Goal: Task Accomplishment & Management: Manage account settings

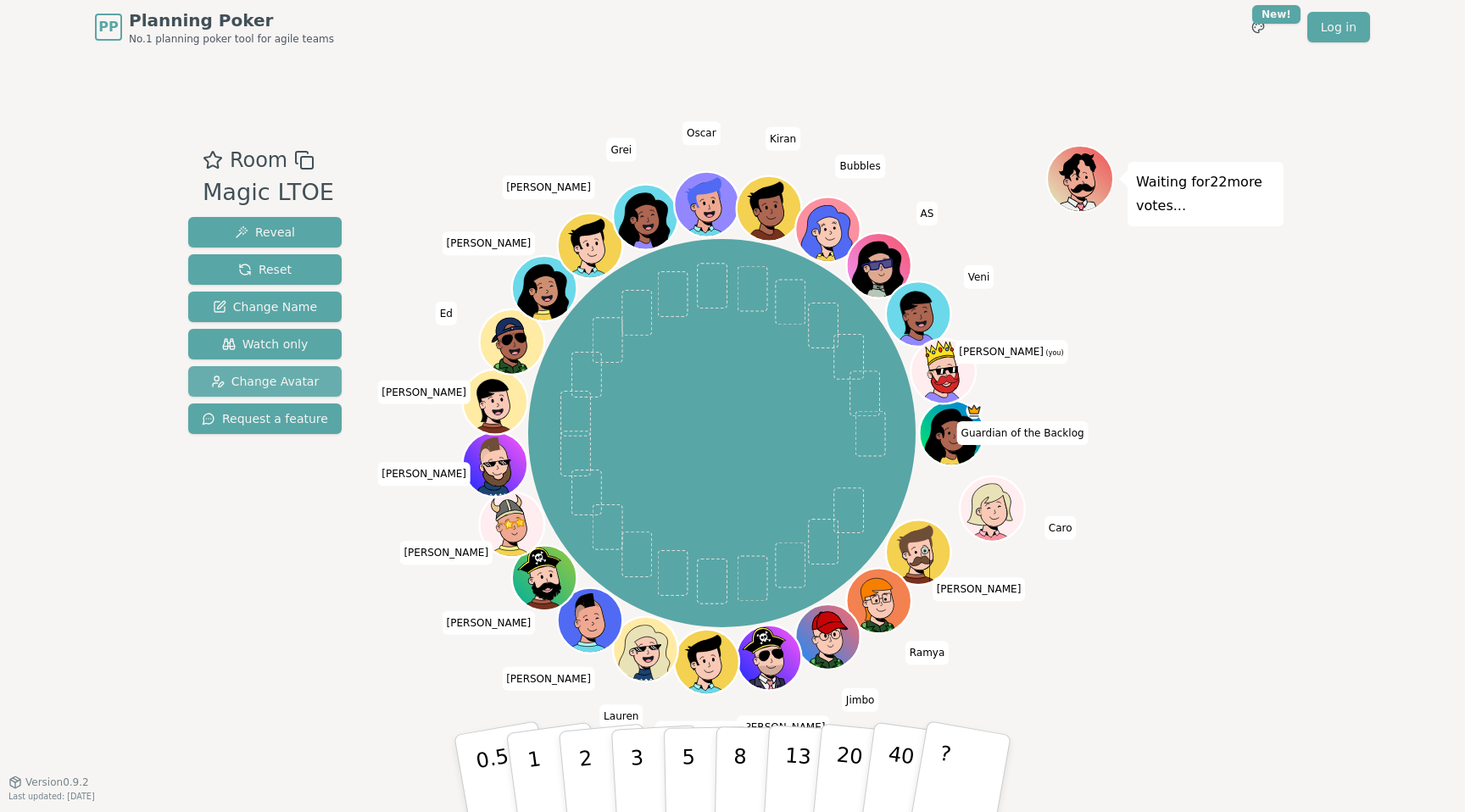
click at [267, 377] on span "Change Avatar" at bounding box center [265, 381] width 108 height 17
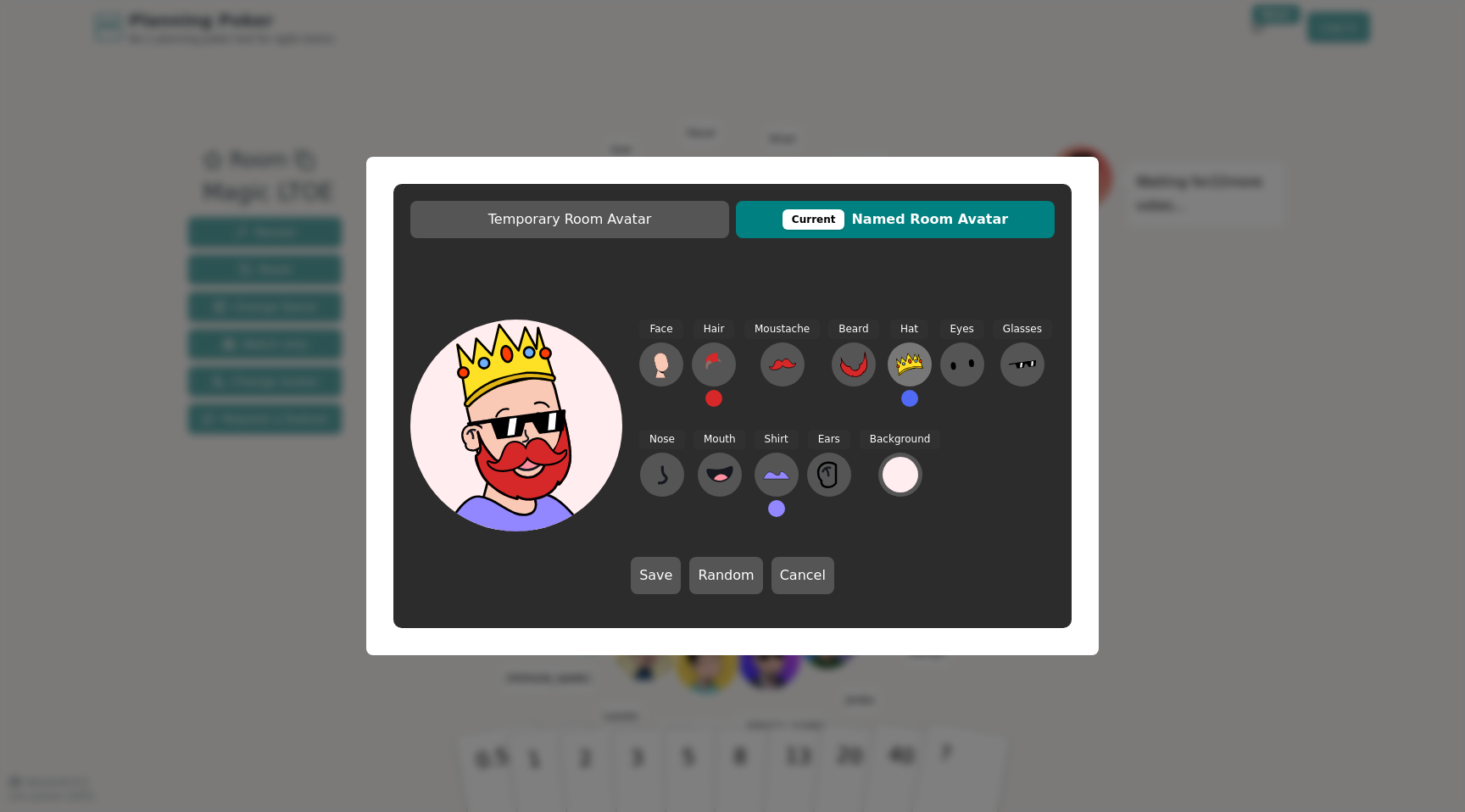
click at [916, 377] on icon at bounding box center [909, 364] width 27 height 27
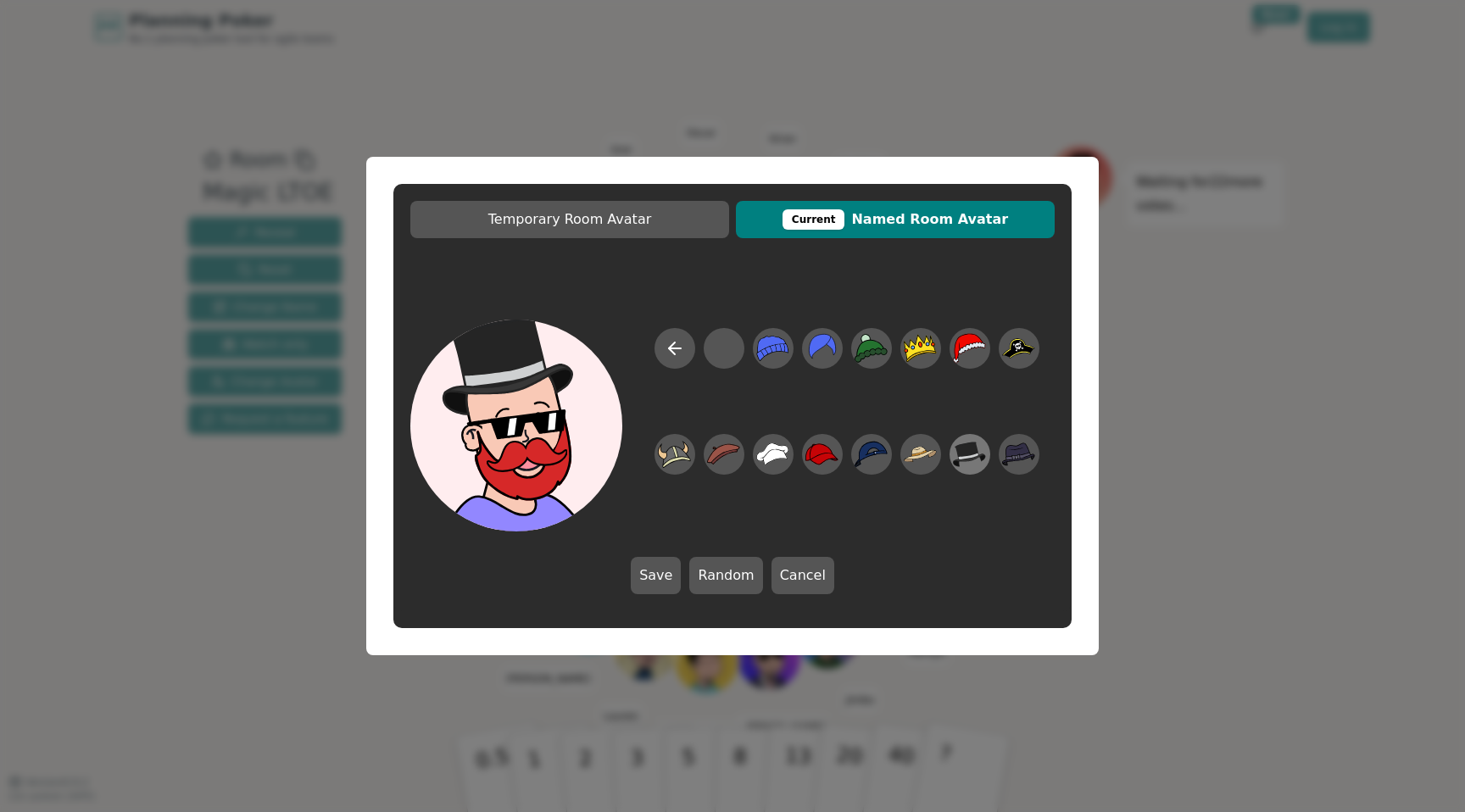
click at [963, 449] on icon at bounding box center [970, 454] width 33 height 26
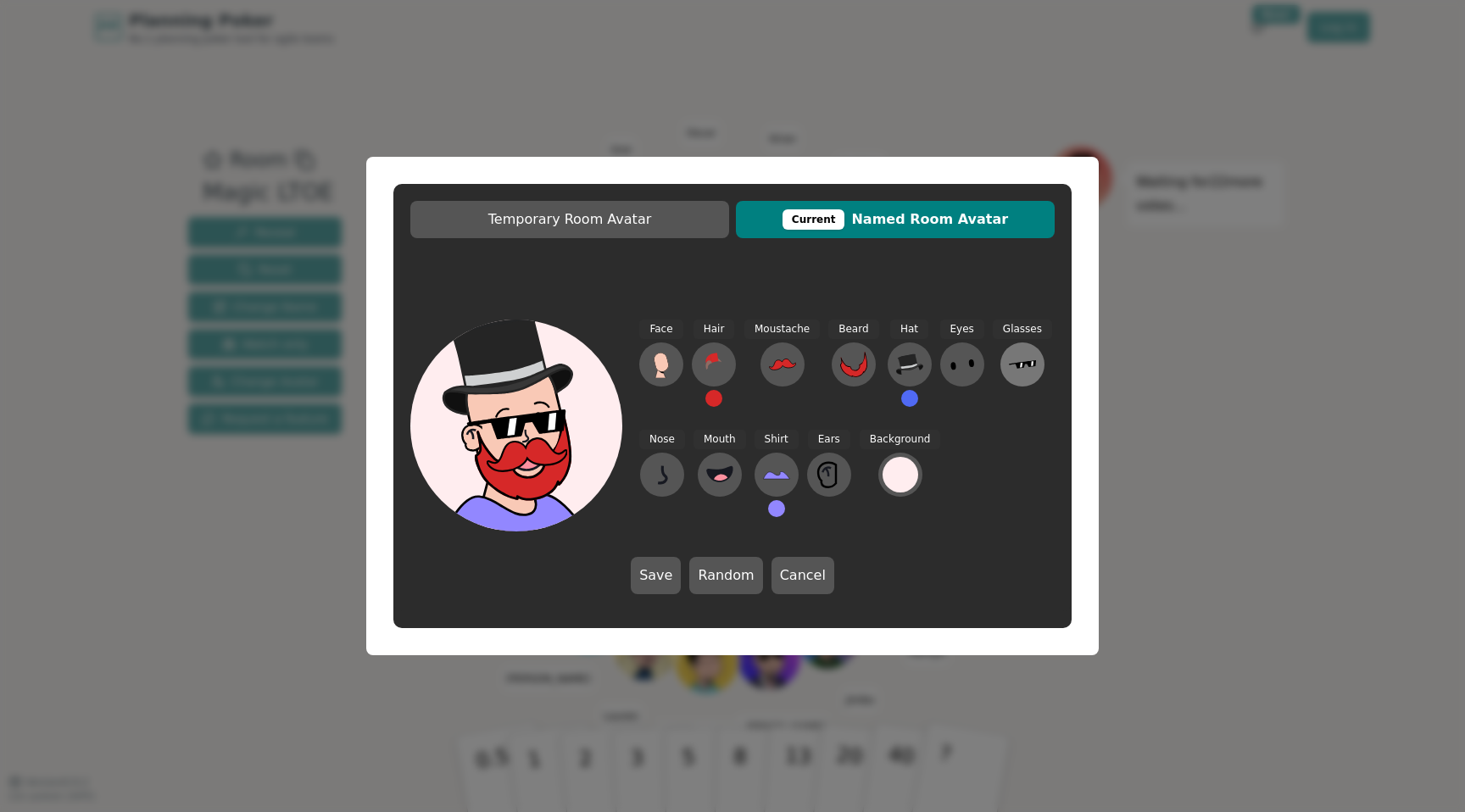
click at [1017, 367] on icon at bounding box center [1022, 364] width 27 height 27
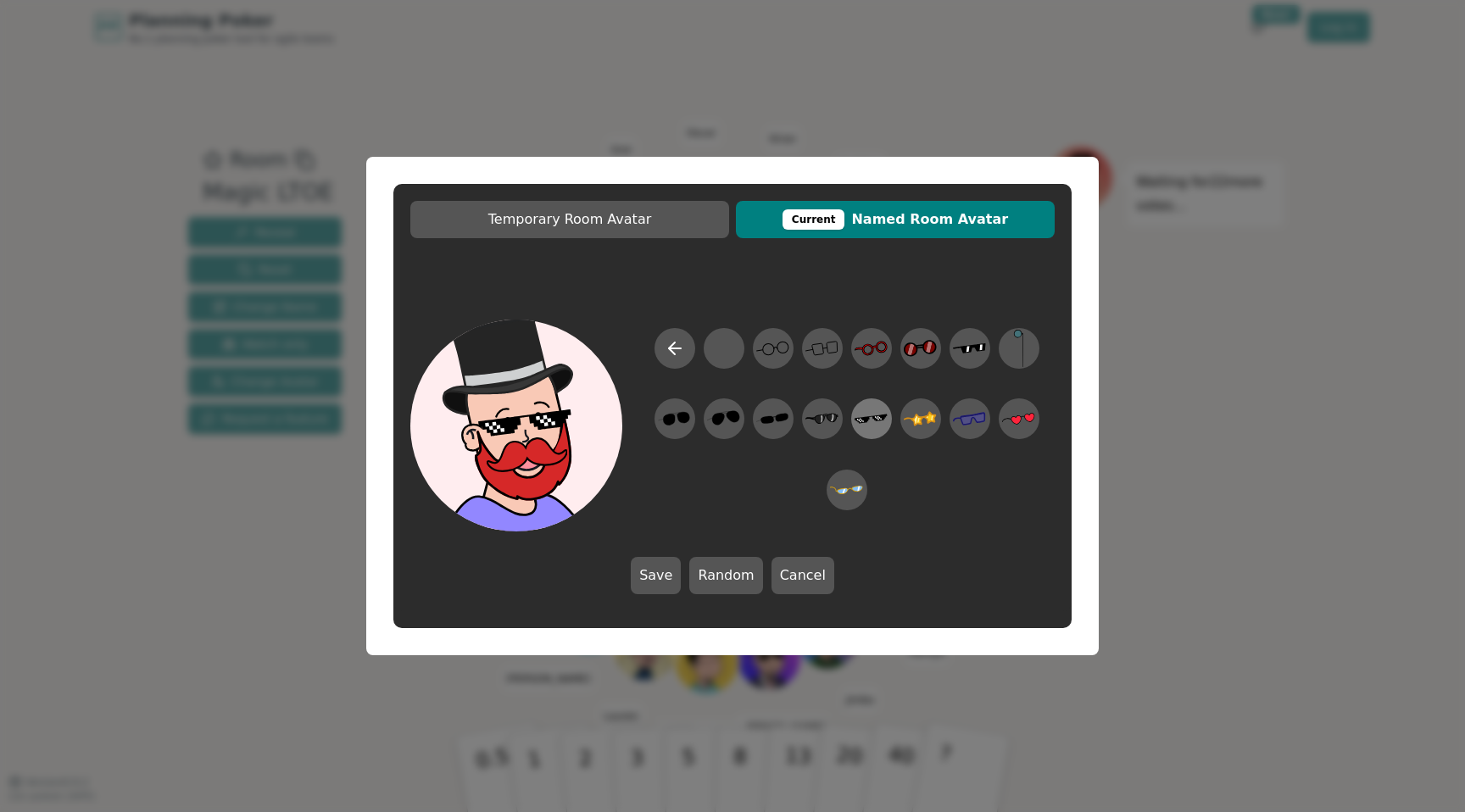
click at [870, 426] on icon at bounding box center [871, 419] width 33 height 38
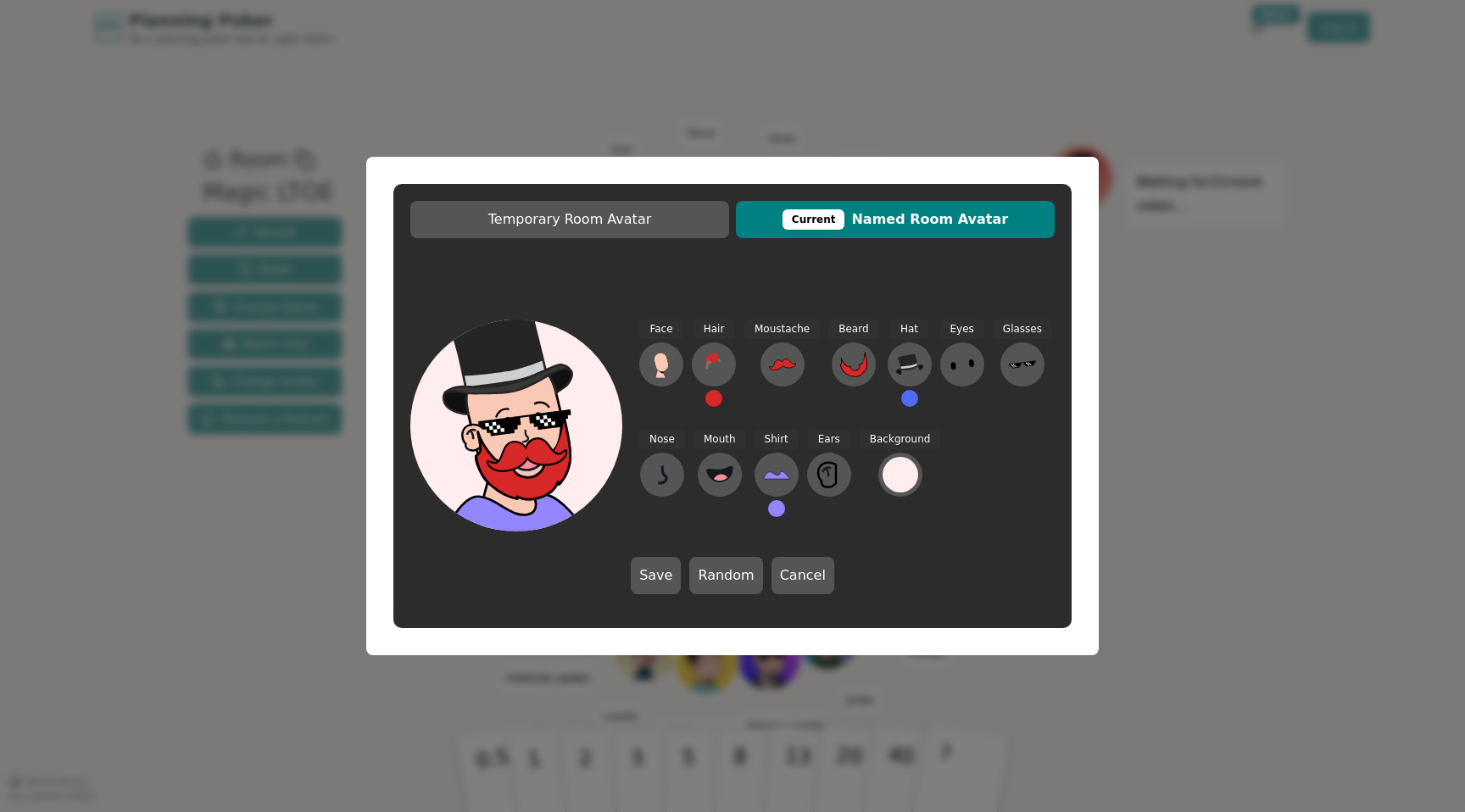
click at [714, 401] on button at bounding box center [713, 398] width 17 height 17
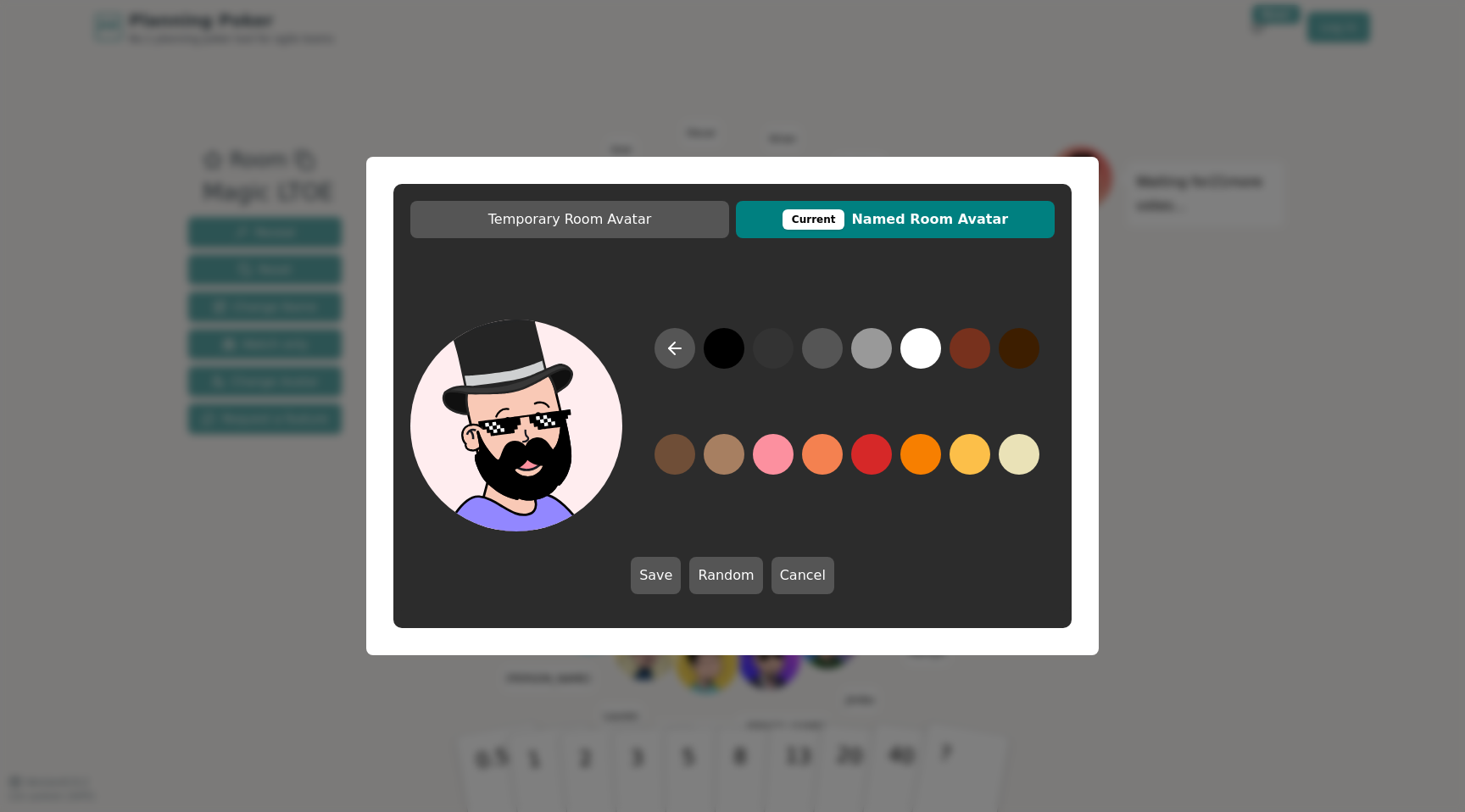
click at [717, 345] on button at bounding box center [724, 348] width 40 height 40
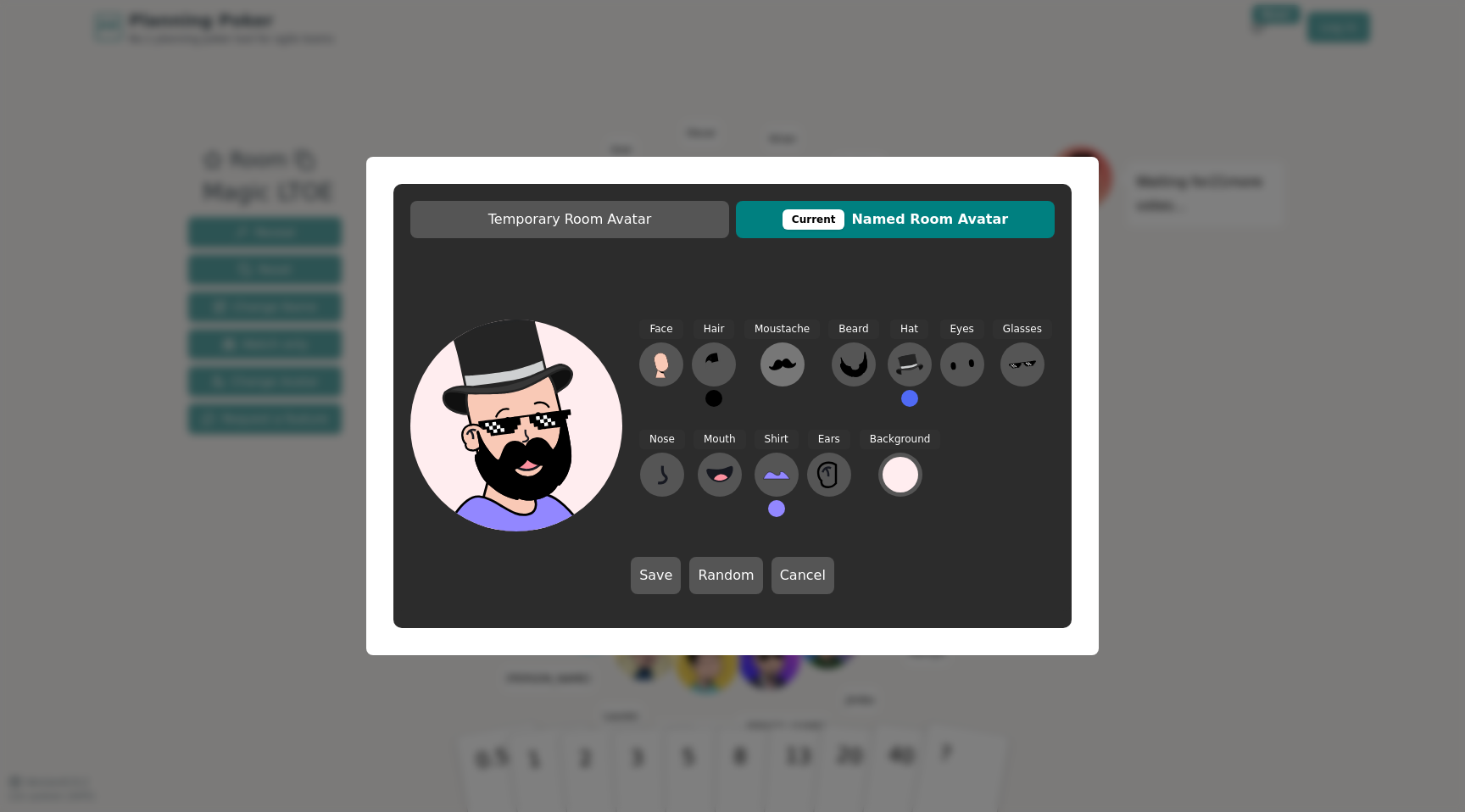
click at [791, 372] on icon at bounding box center [782, 364] width 27 height 27
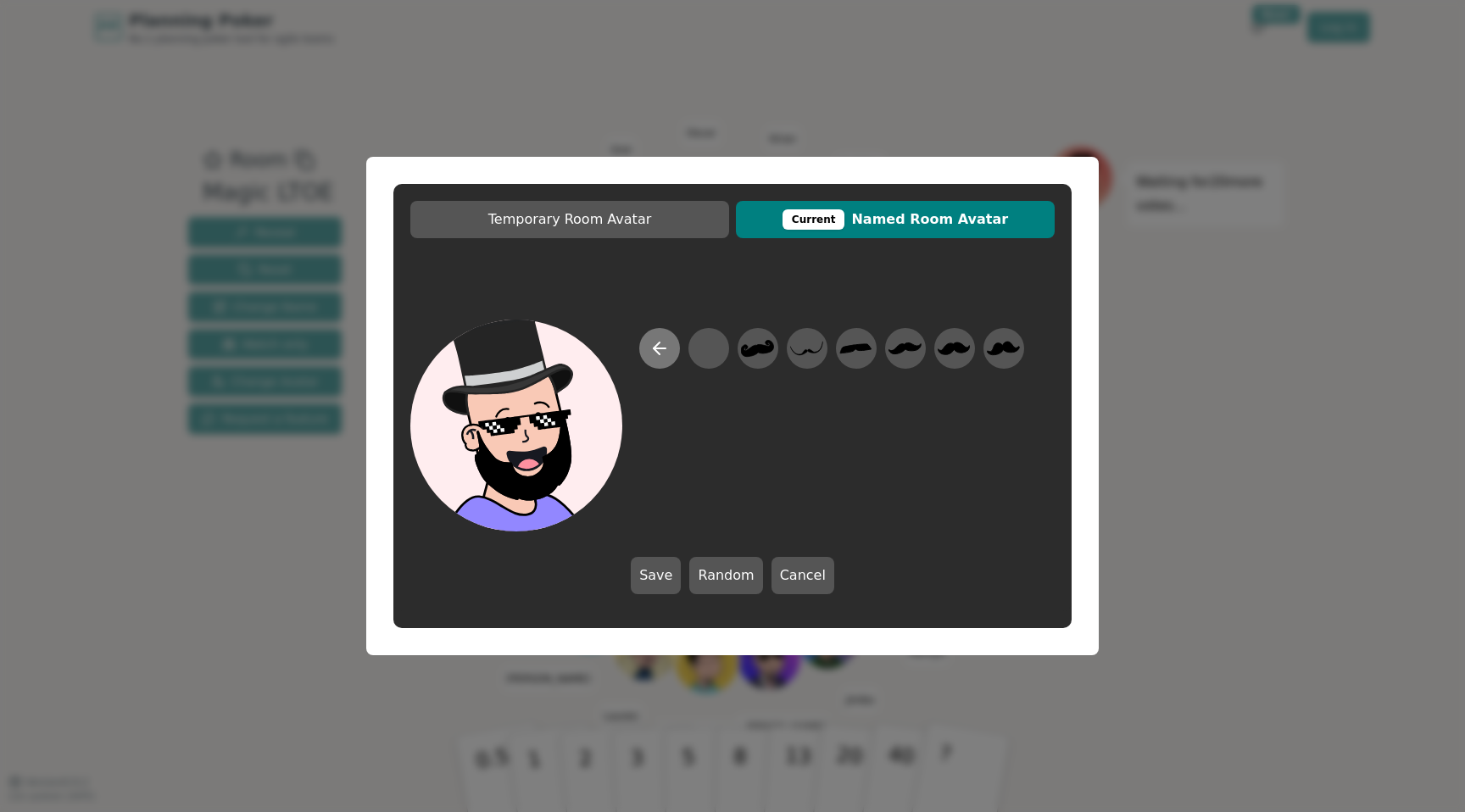
click at [646, 347] on button at bounding box center [659, 348] width 40 height 40
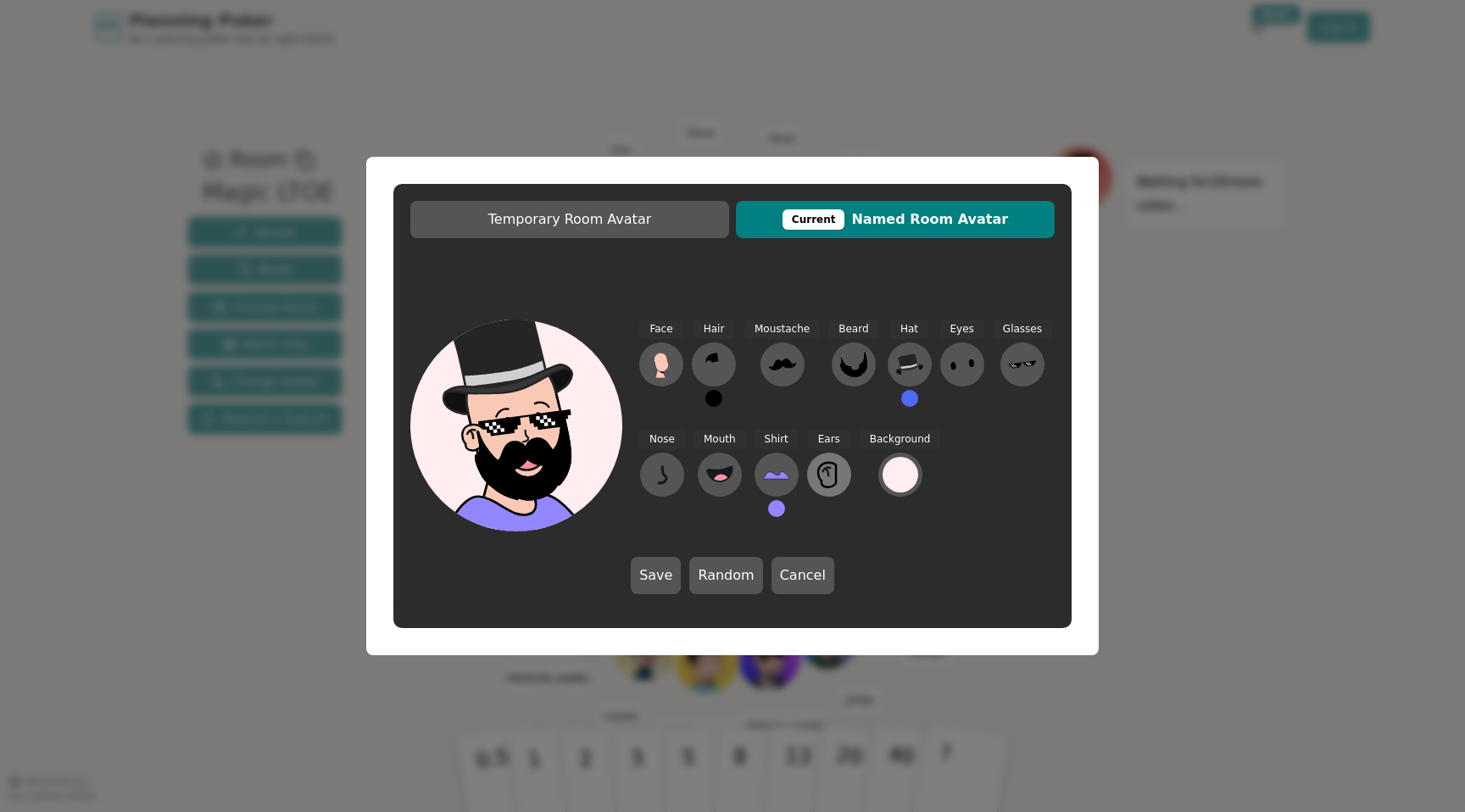
click at [824, 487] on icon at bounding box center [827, 475] width 18 height 25
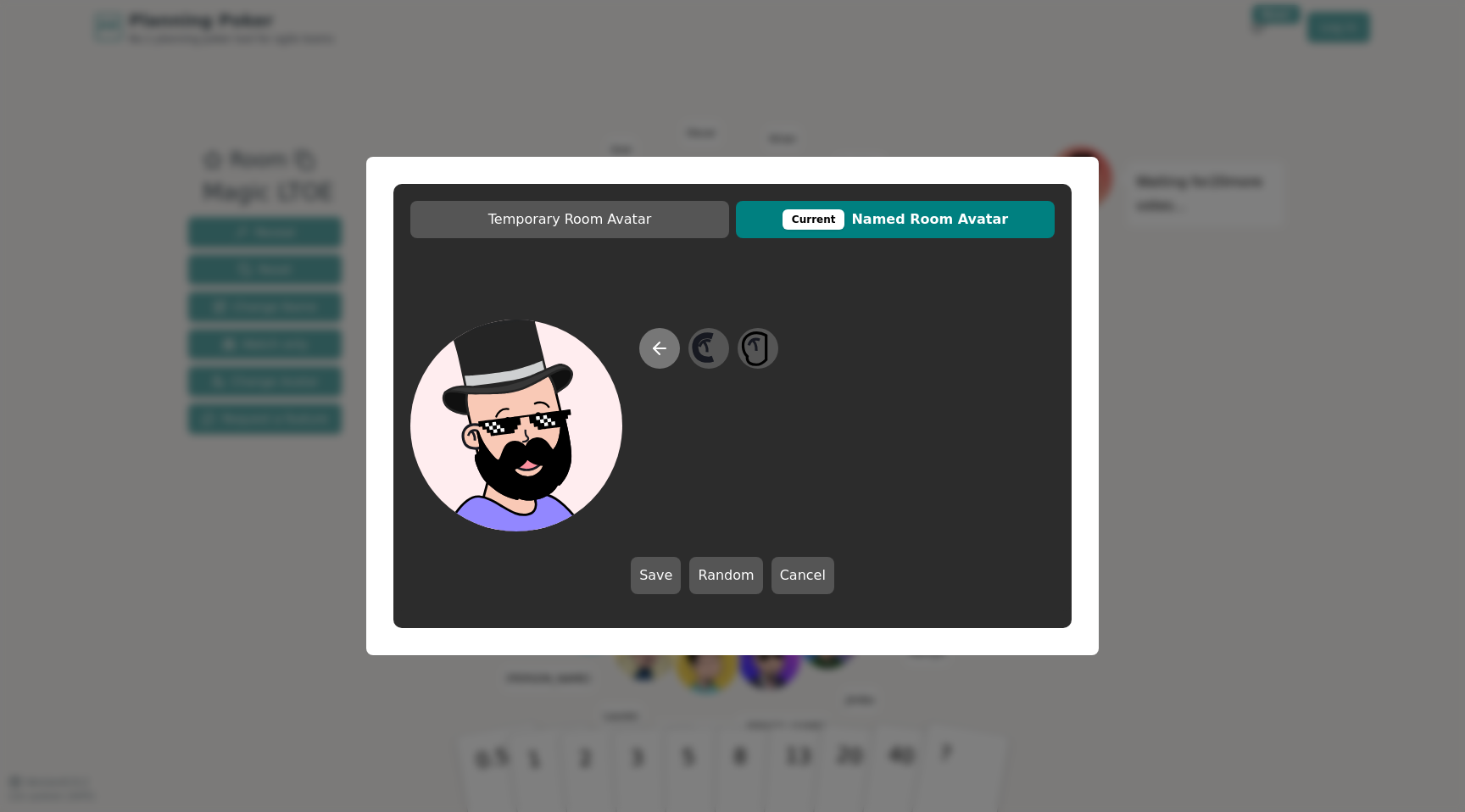
click at [663, 354] on icon at bounding box center [659, 347] width 20 height 20
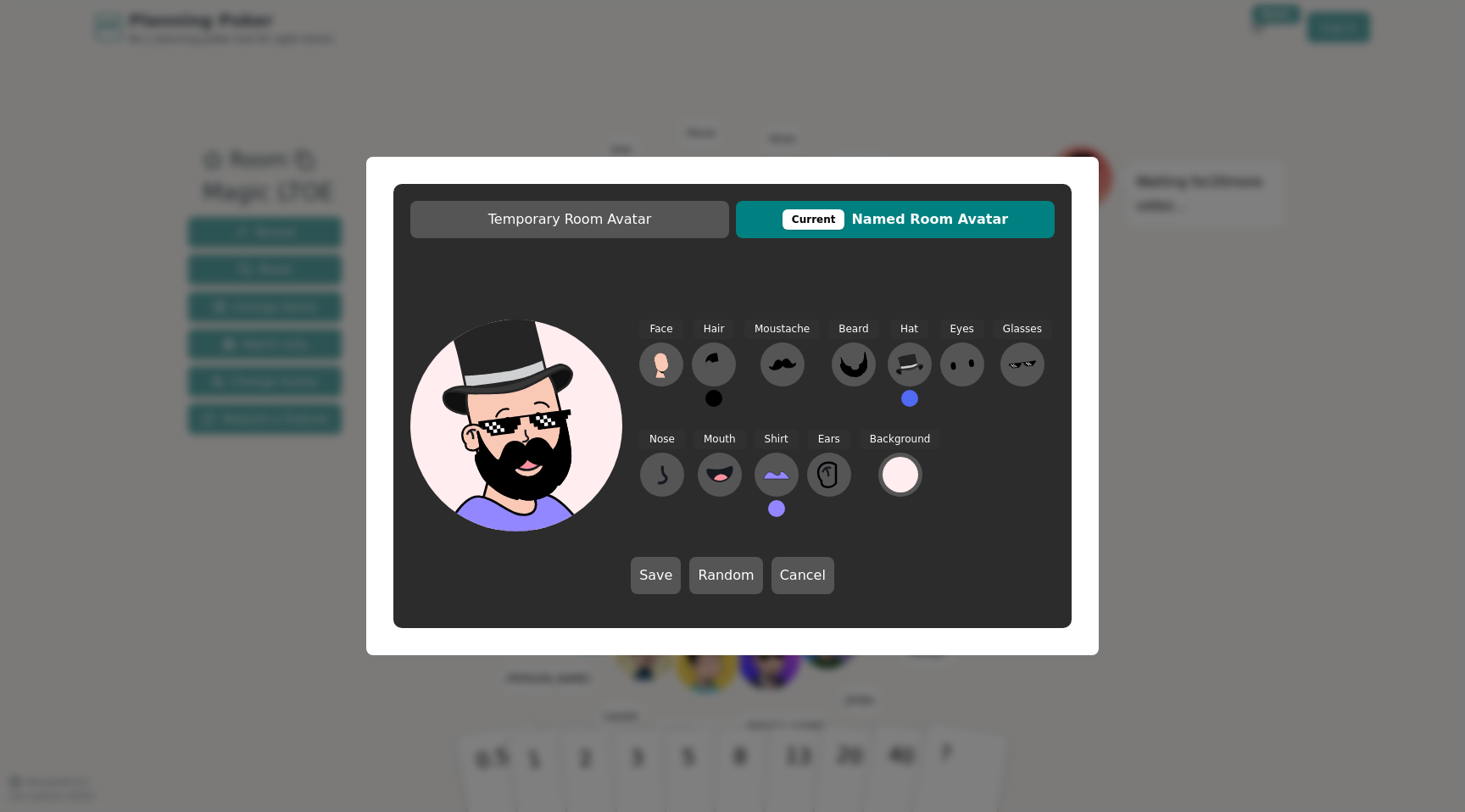
click at [847, 479] on div "Ears" at bounding box center [829, 480] width 44 height 102
click at [841, 478] on button at bounding box center [829, 474] width 44 height 44
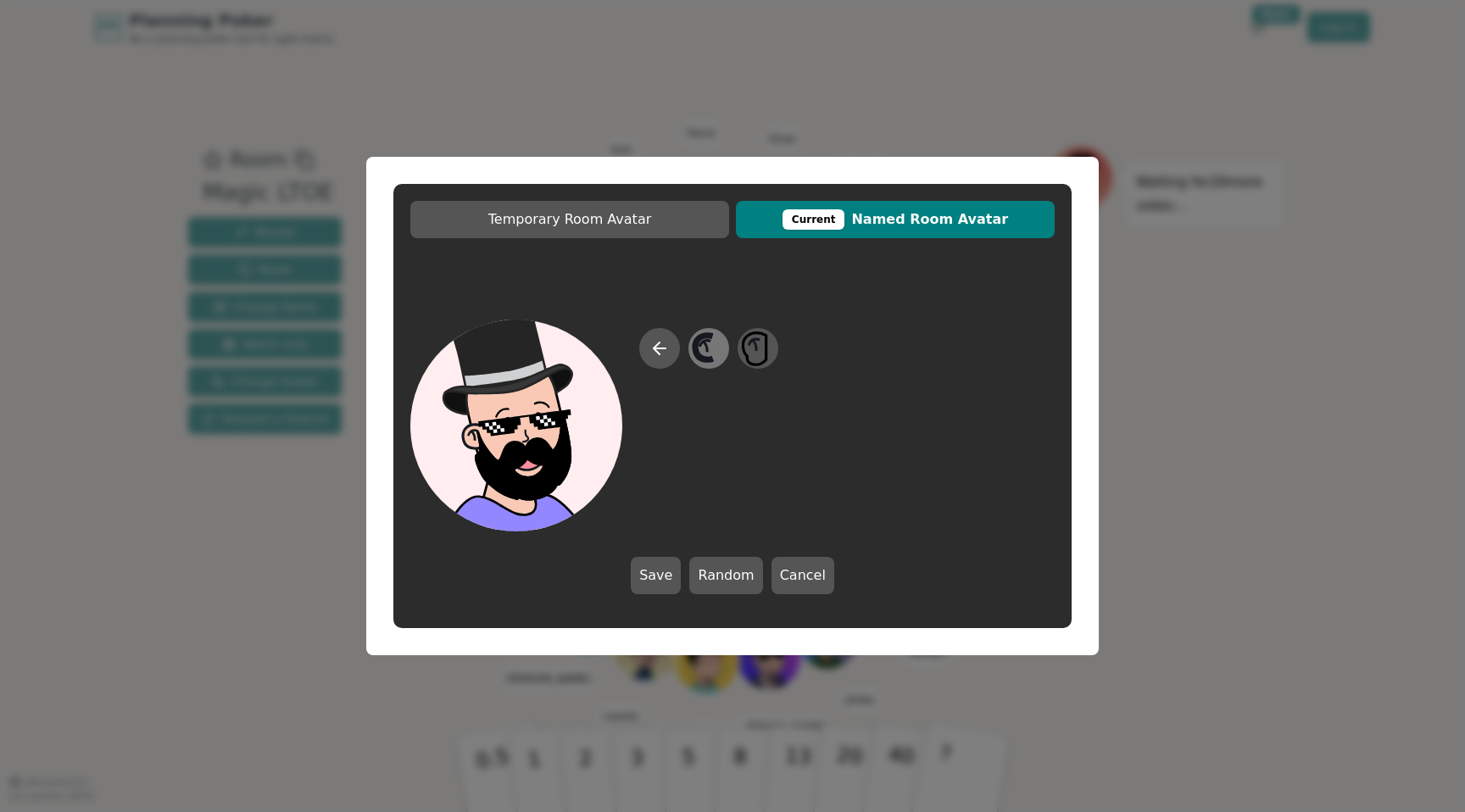
click at [715, 350] on icon at bounding box center [708, 348] width 33 height 38
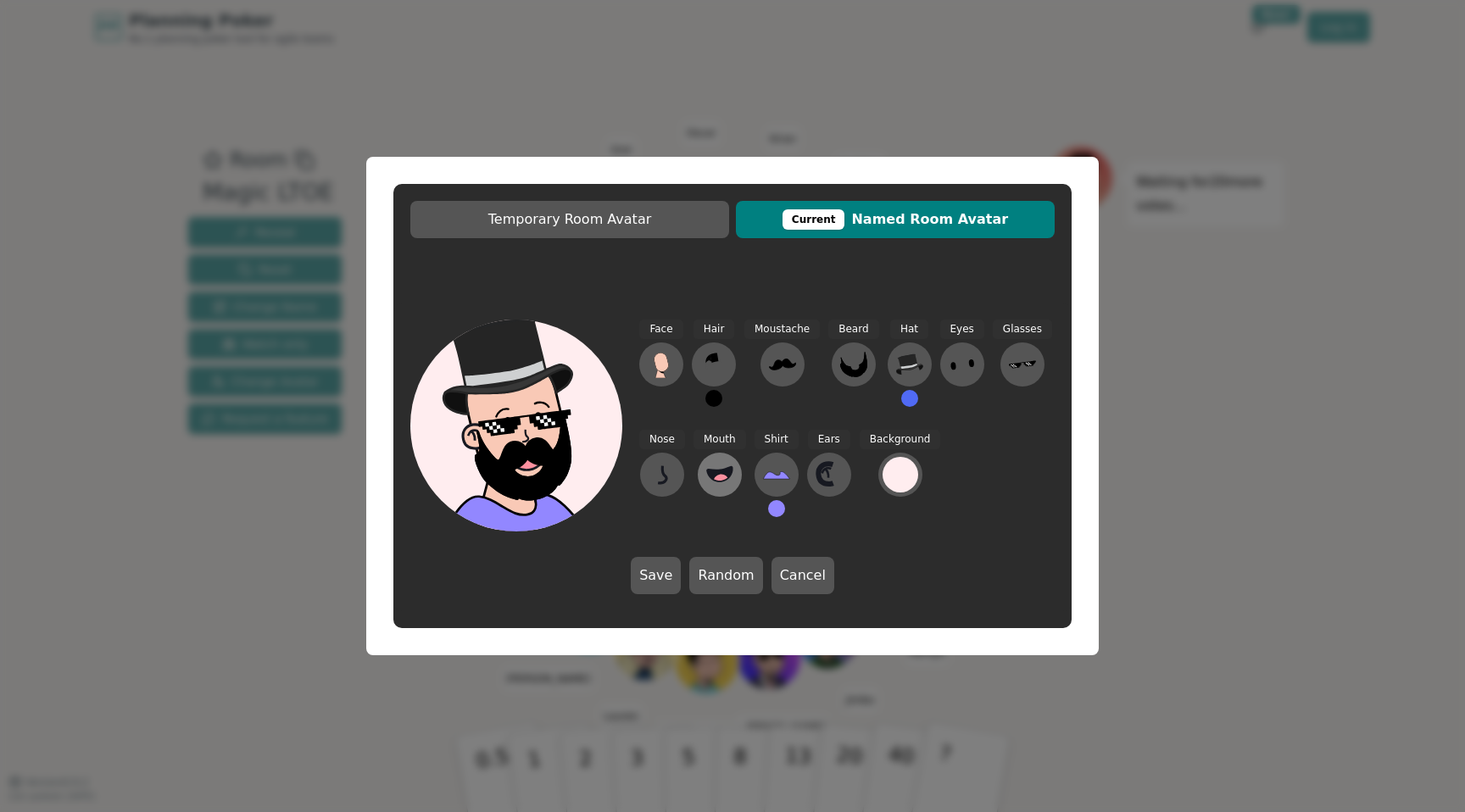
click at [721, 465] on icon at bounding box center [719, 474] width 27 height 27
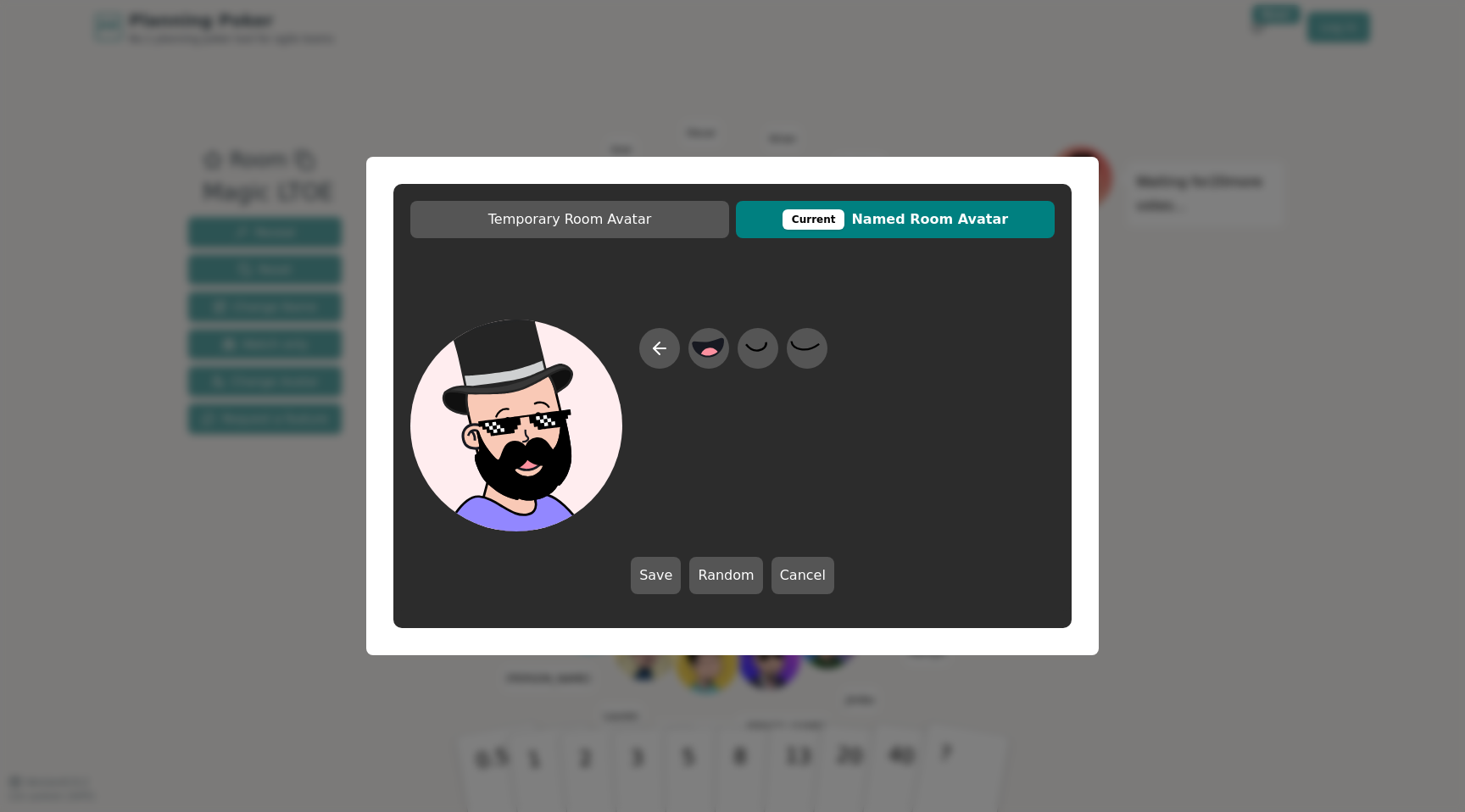
click at [636, 352] on div at bounding box center [732, 425] width 644 height 212
click at [651, 352] on icon at bounding box center [659, 347] width 20 height 20
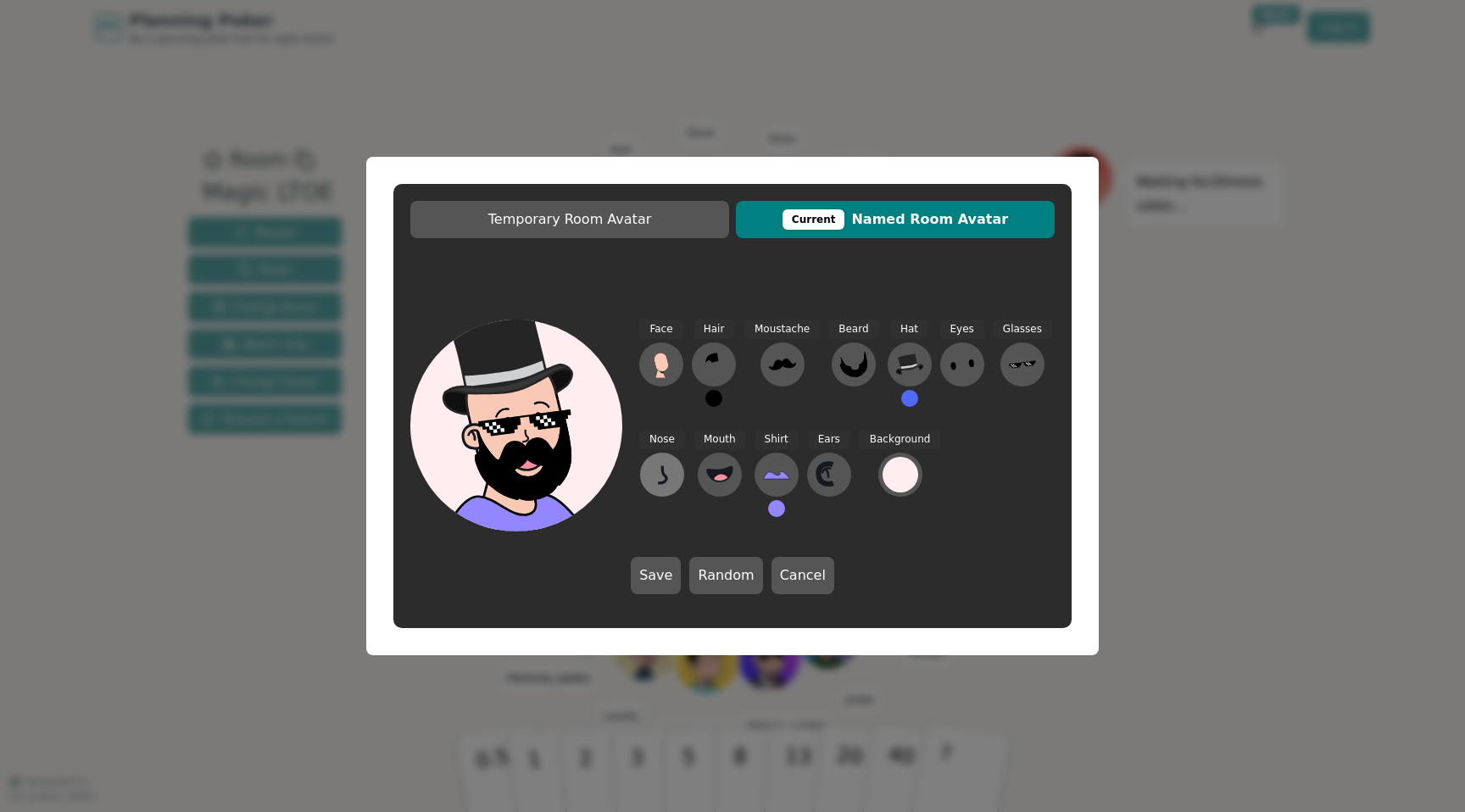
click at [667, 485] on icon at bounding box center [662, 474] width 27 height 27
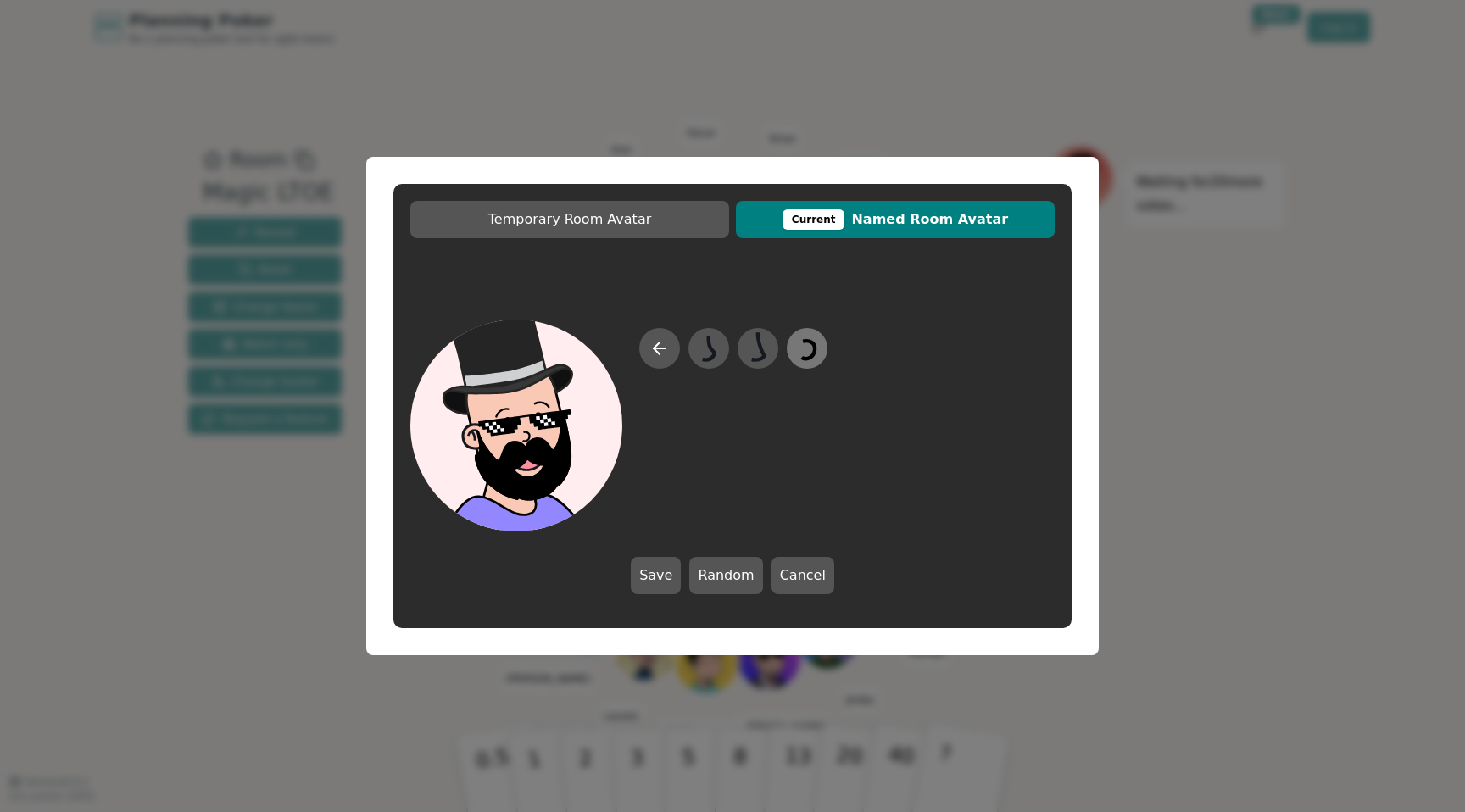
click at [798, 353] on icon at bounding box center [807, 348] width 33 height 38
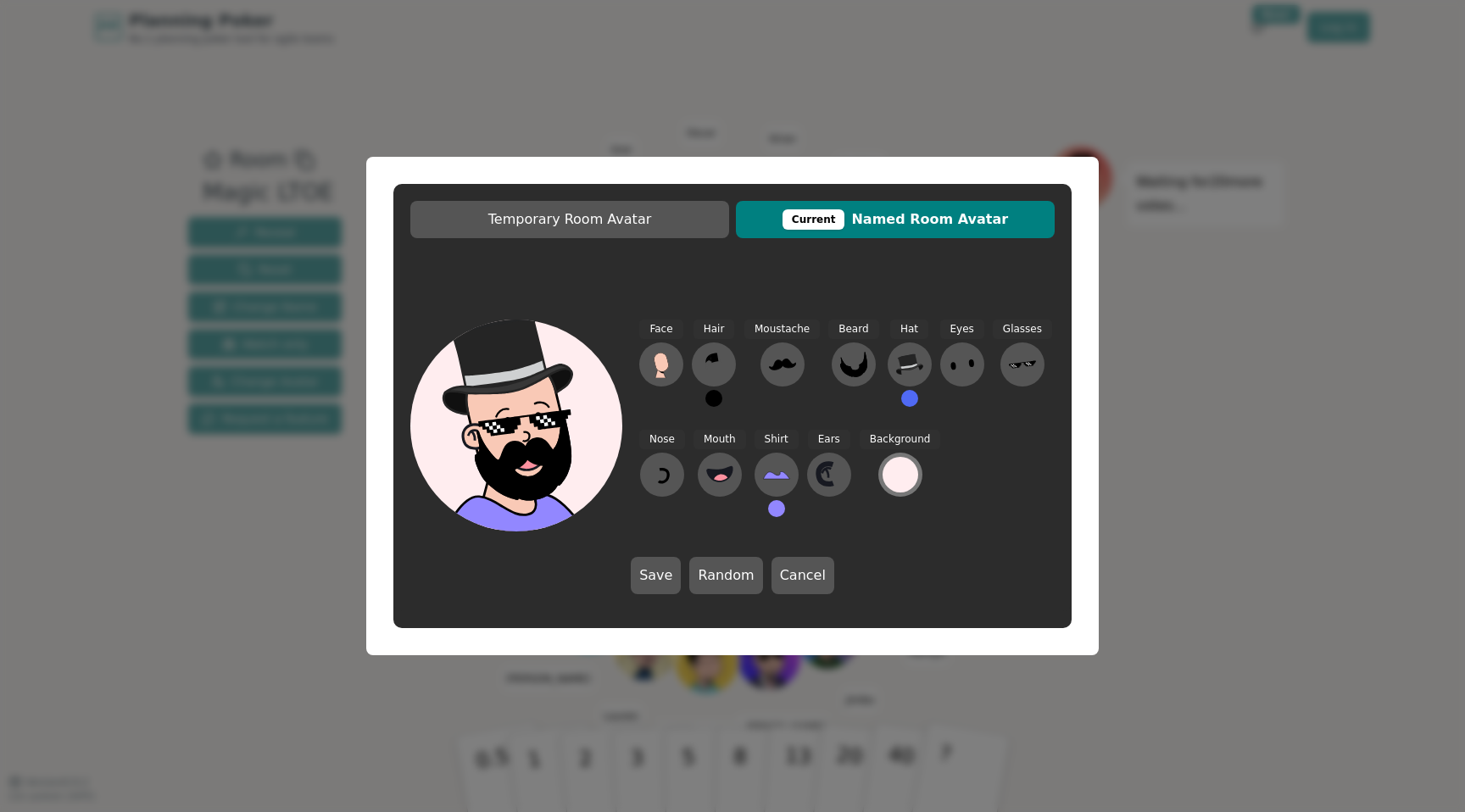
click at [909, 488] on button at bounding box center [900, 474] width 44 height 44
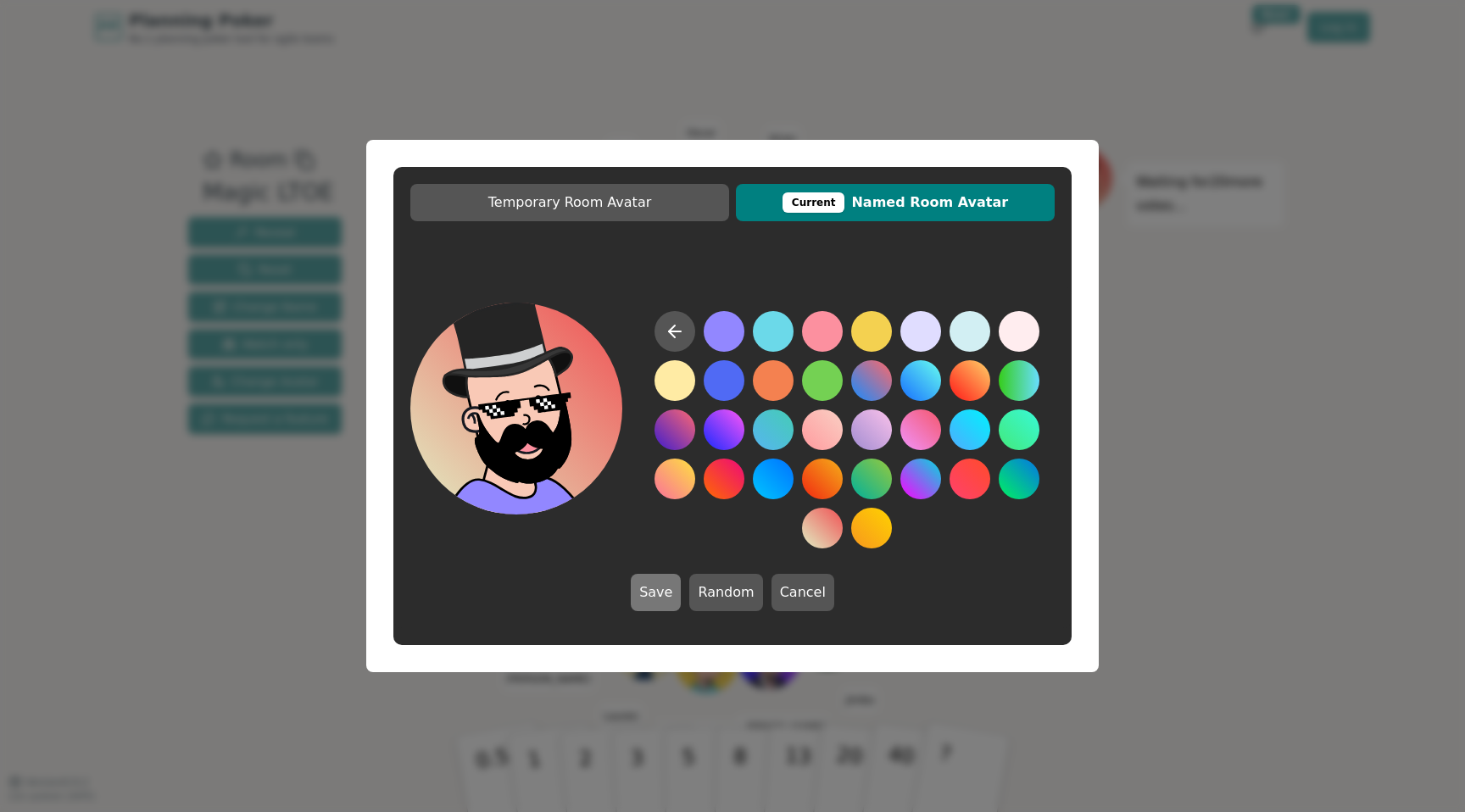
click at [651, 606] on button "Save" at bounding box center [656, 592] width 50 height 37
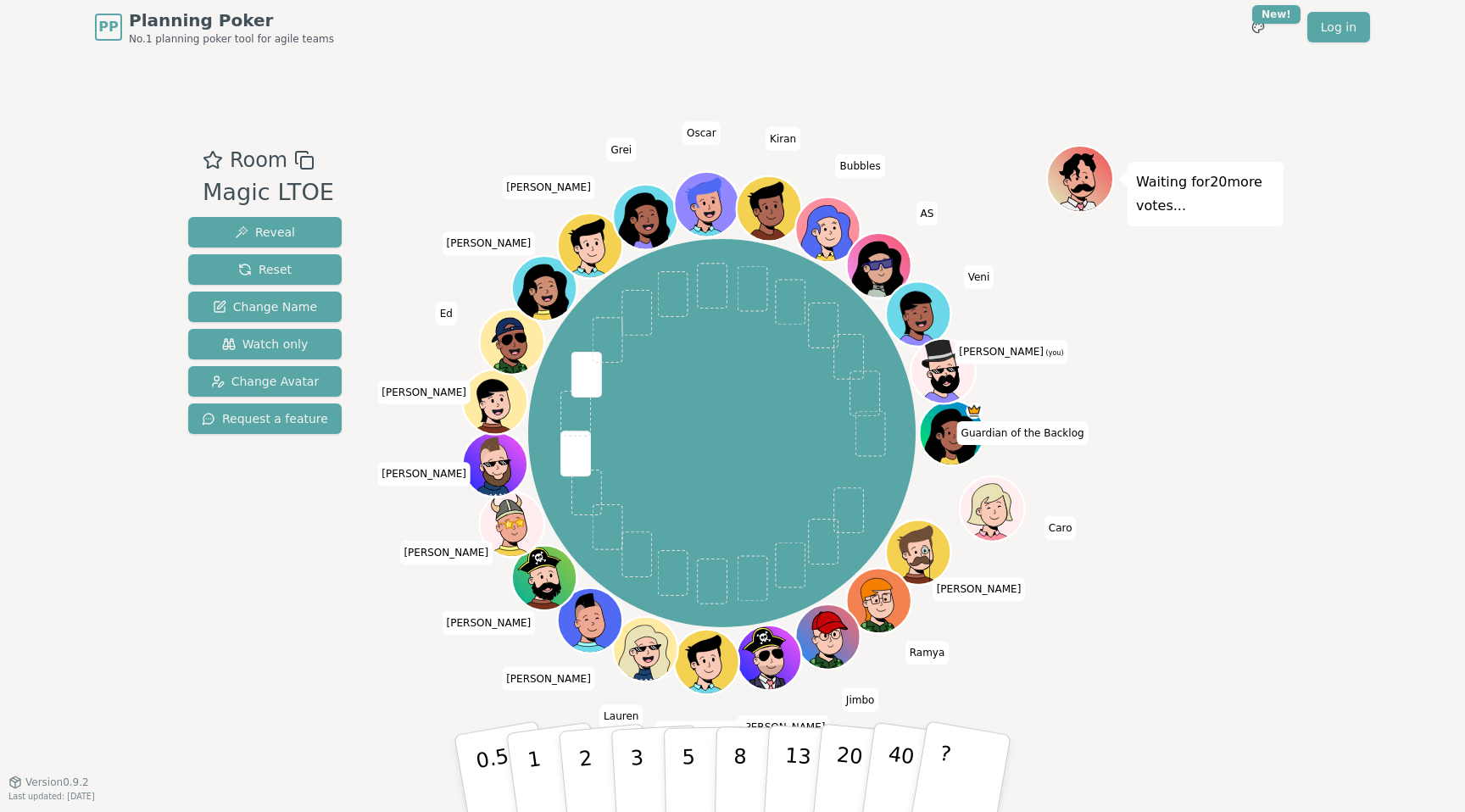
click at [754, 374] on div "Guardian of the Backlog [PERSON_NAME] [PERSON_NAME] [PERSON_NAME] [PERSON_NAME]…" at bounding box center [722, 433] width 387 height 387
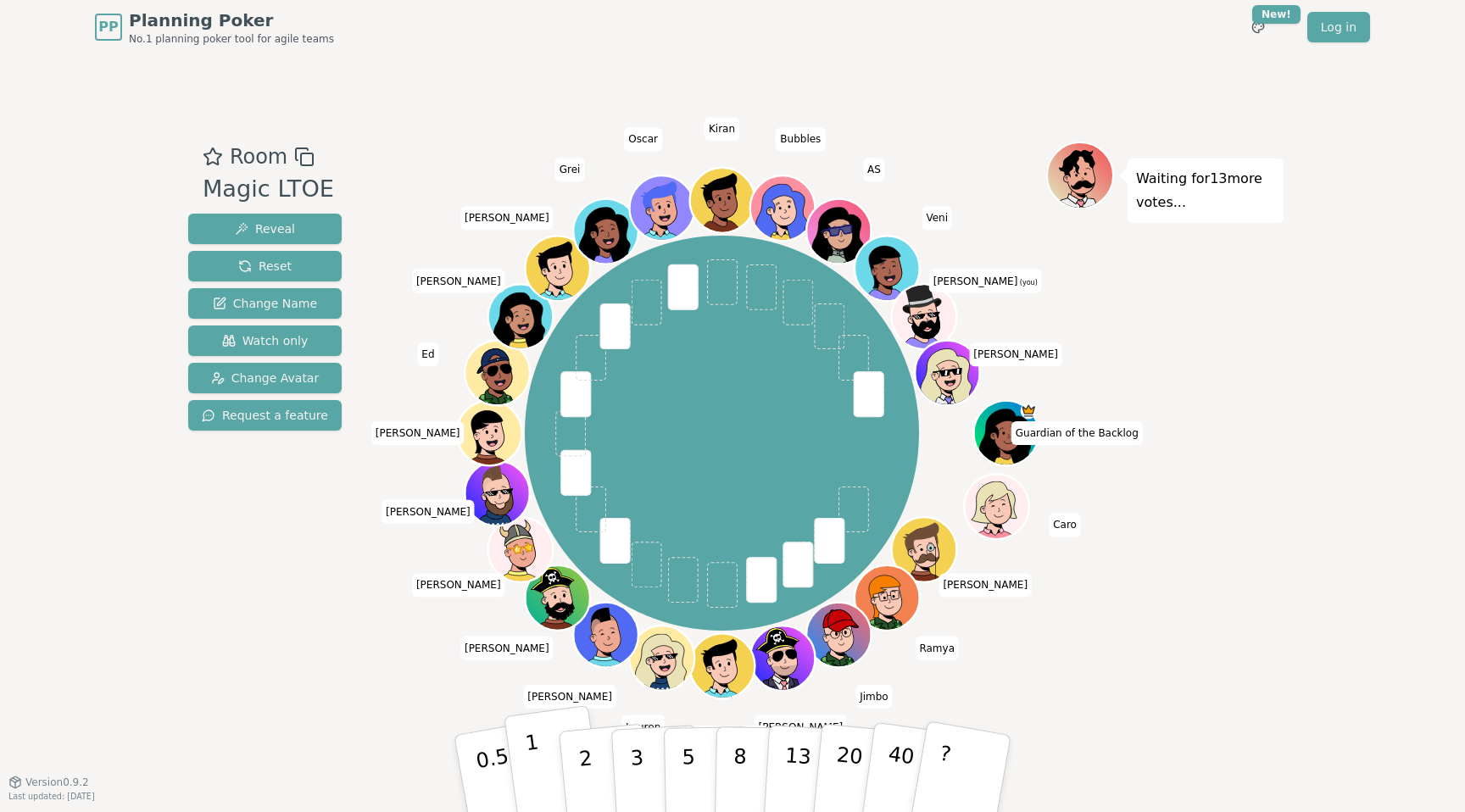
click at [548, 768] on button "1" at bounding box center [553, 773] width 101 height 137
click at [587, 768] on p "2" at bounding box center [587, 775] width 22 height 92
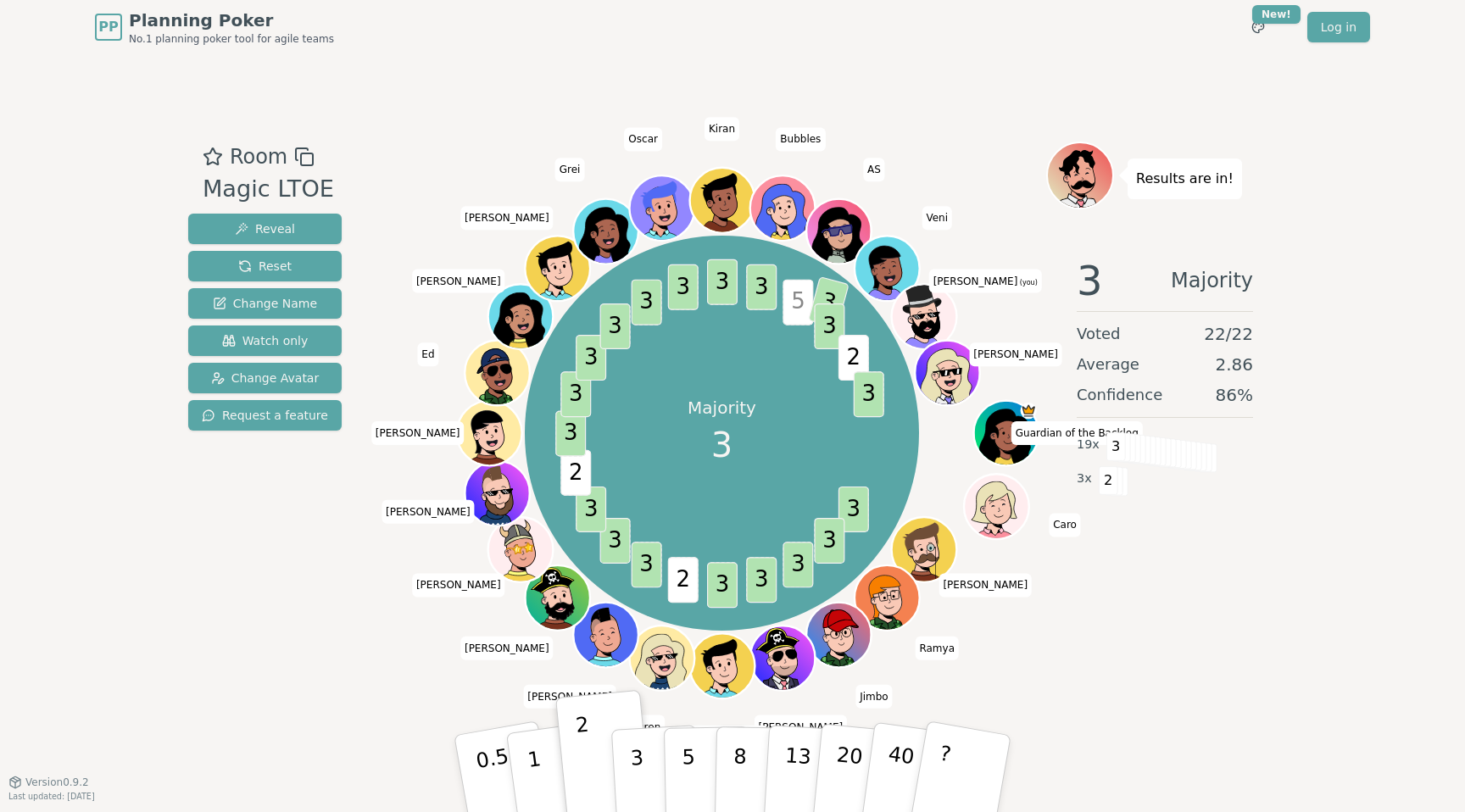
click at [265, 560] on div "Room Magic LTOE Reveal Reset Change Name Watch only Change Avatar Request a fea…" at bounding box center [732, 418] width 1102 height 552
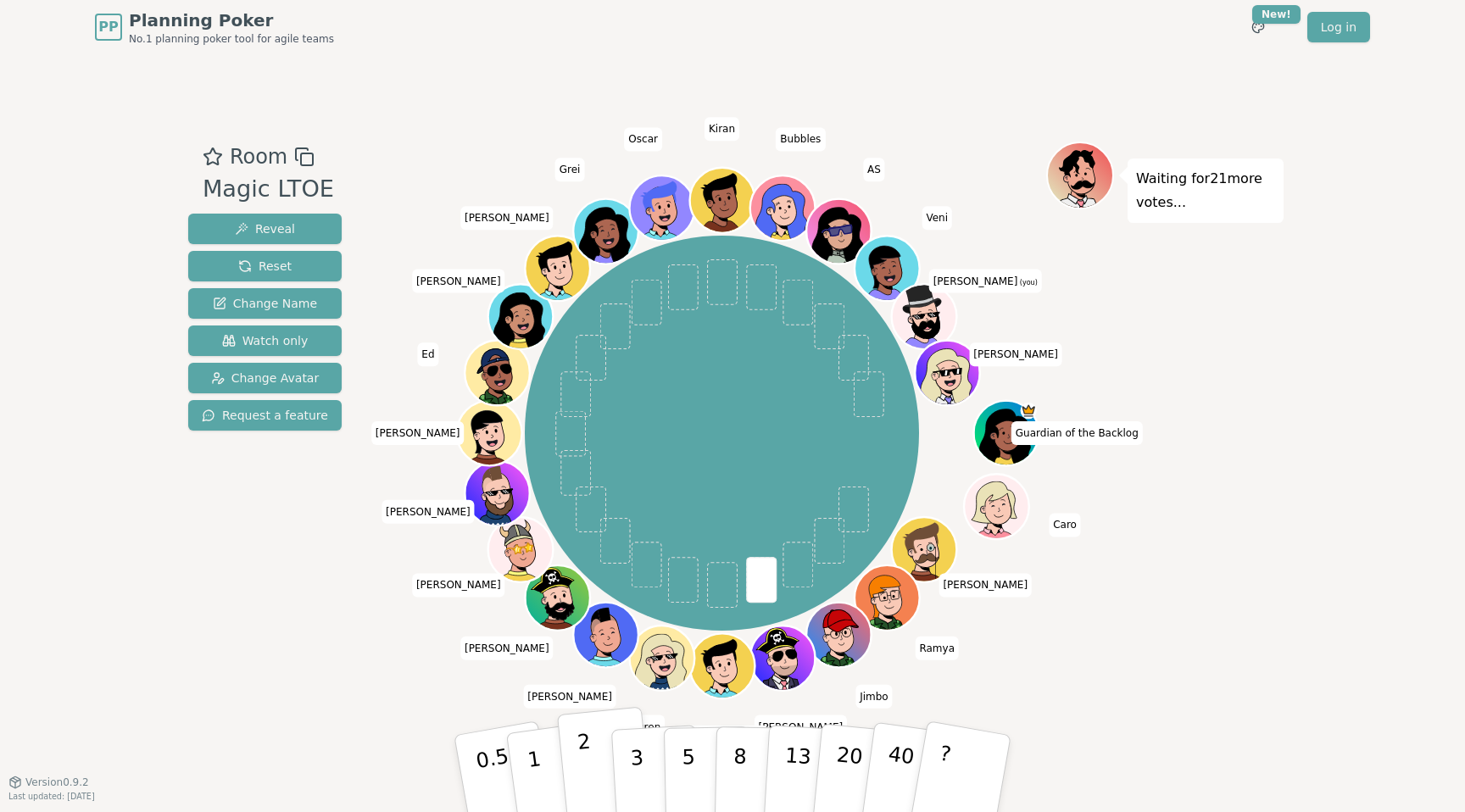
click at [565, 776] on button "2" at bounding box center [605, 773] width 97 height 135
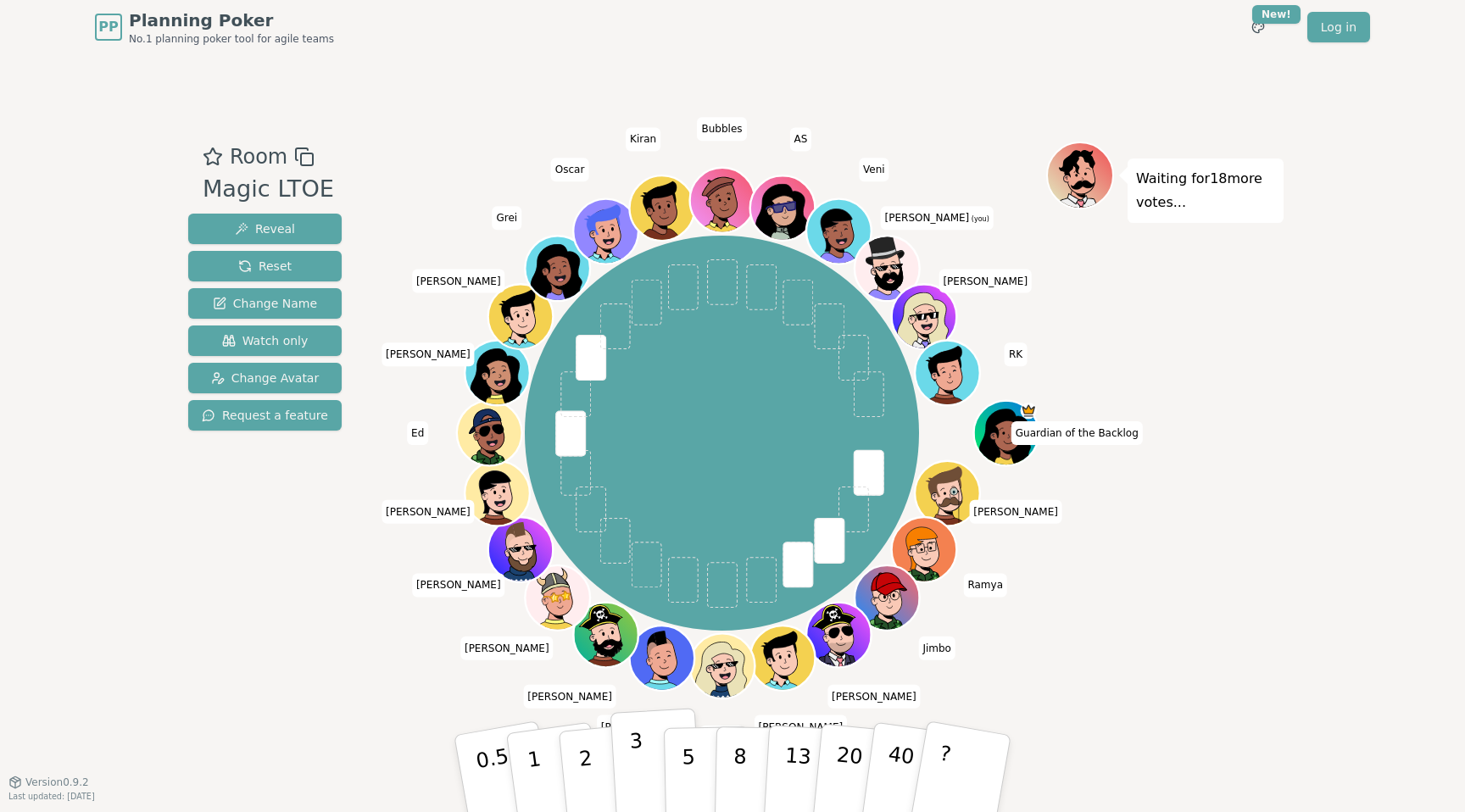
click at [614, 759] on button "3" at bounding box center [656, 773] width 92 height 132
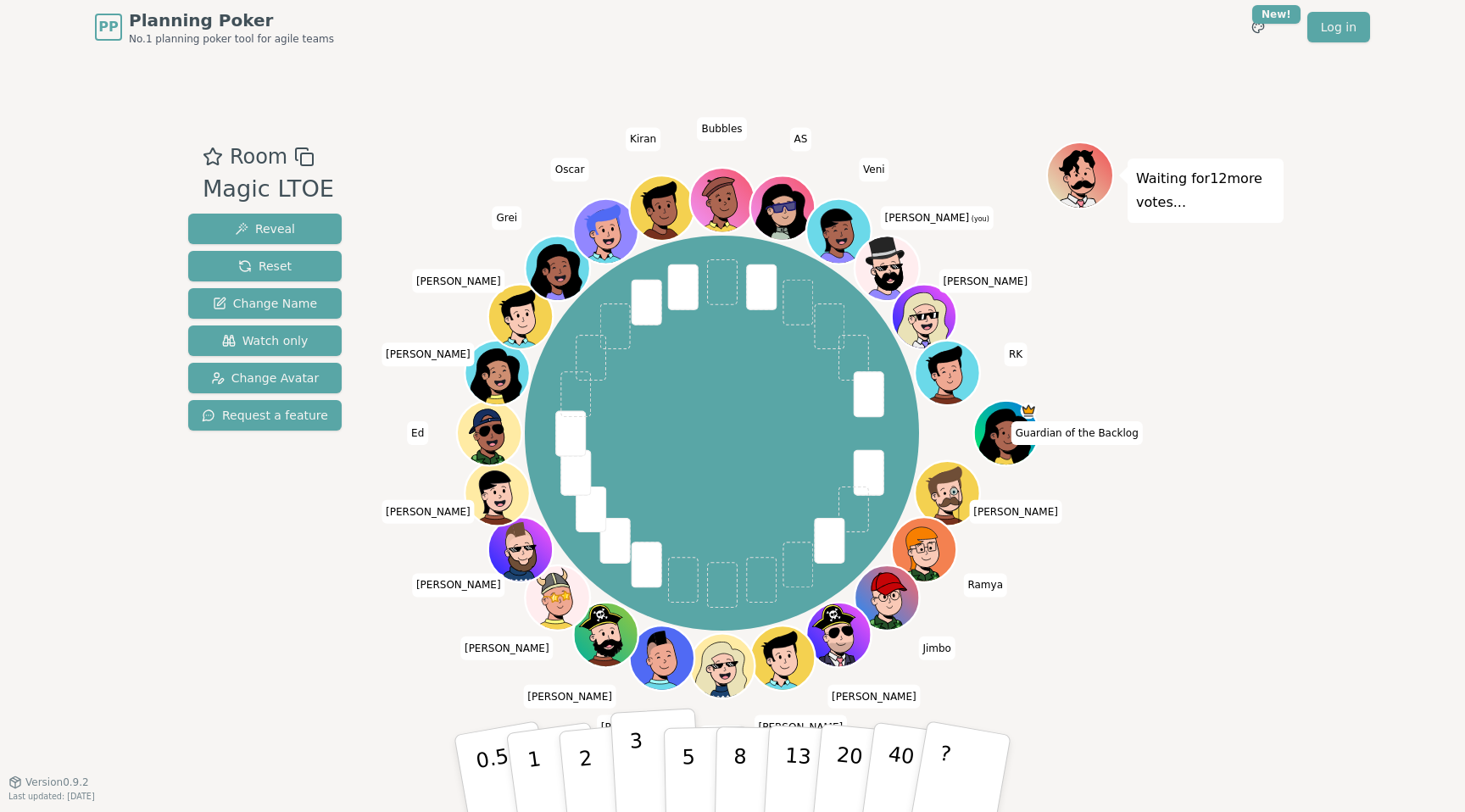
click at [623, 764] on button "3" at bounding box center [656, 773] width 92 height 132
click at [610, 764] on button "2" at bounding box center [605, 773] width 97 height 135
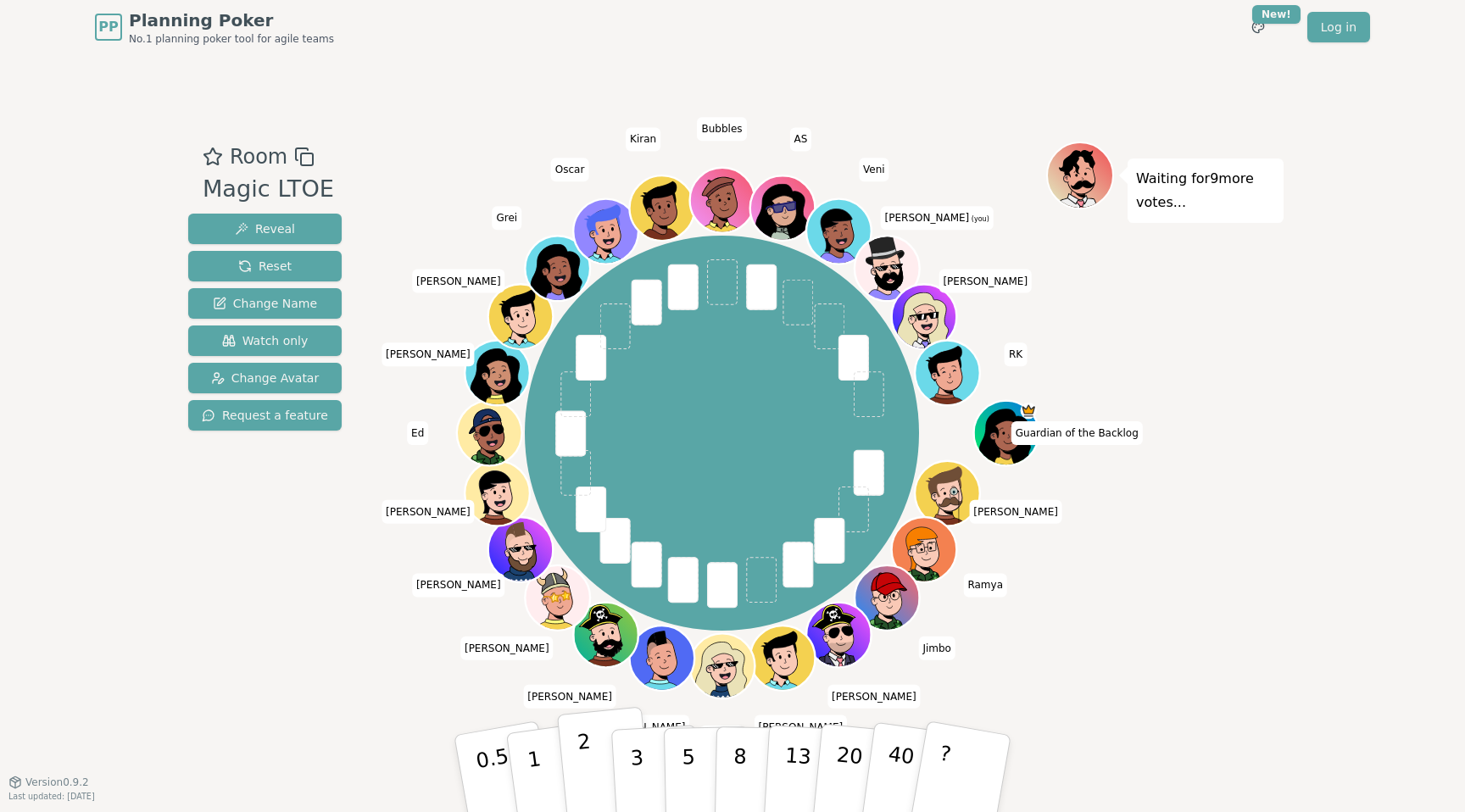
click at [589, 777] on p "2" at bounding box center [587, 775] width 22 height 92
click at [536, 776] on p "1" at bounding box center [536, 775] width 26 height 92
click at [0, 493] on html "PP Planning Poker No.1 planning poker tool for agile teams Toggle theme New! Lo…" at bounding box center [732, 406] width 1465 height 812
